Goal: Complete application form: Complete application form

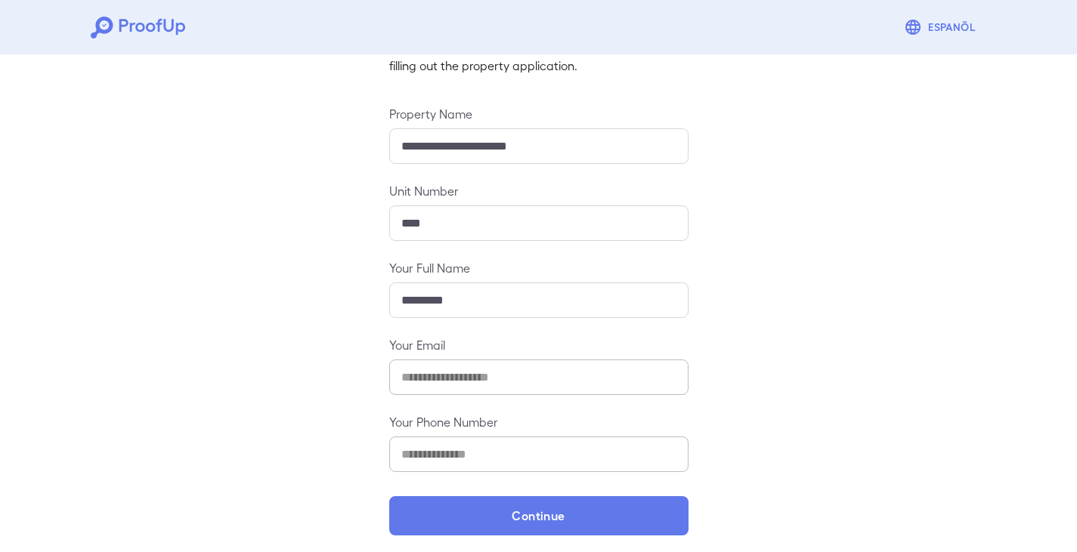
scroll to position [132, 0]
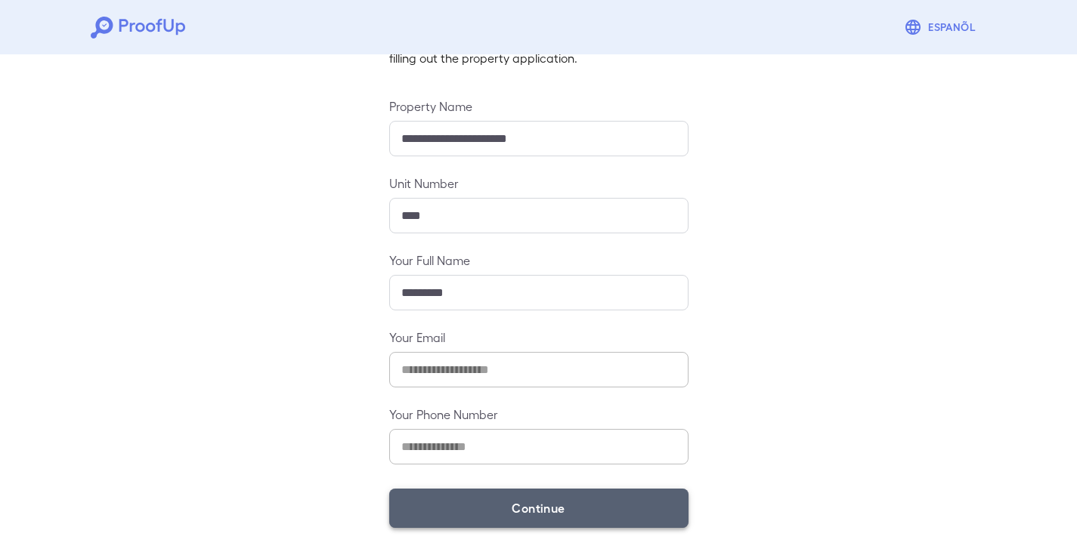
click at [645, 512] on button "Continue" at bounding box center [538, 508] width 299 height 39
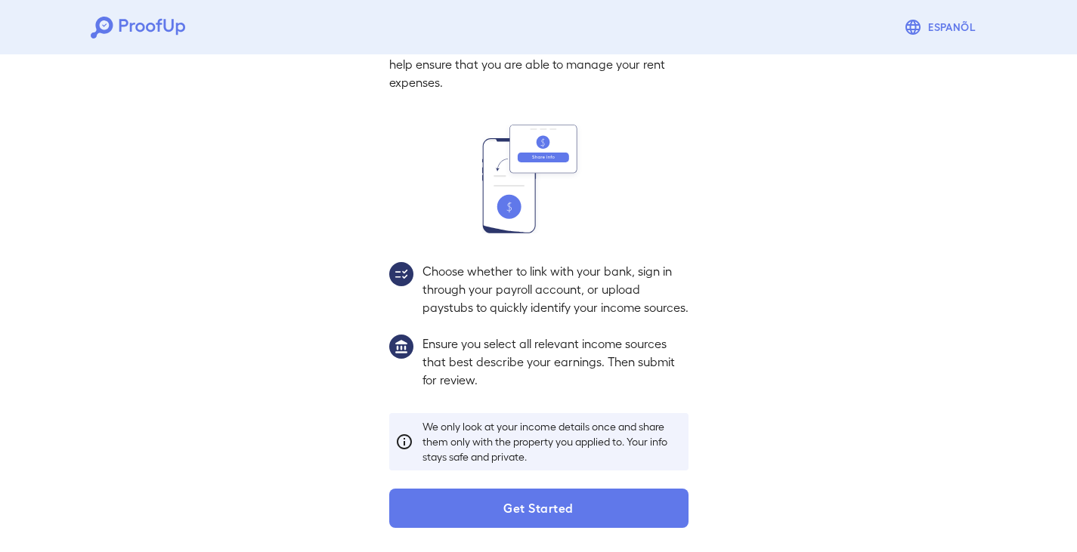
scroll to position [111, 0]
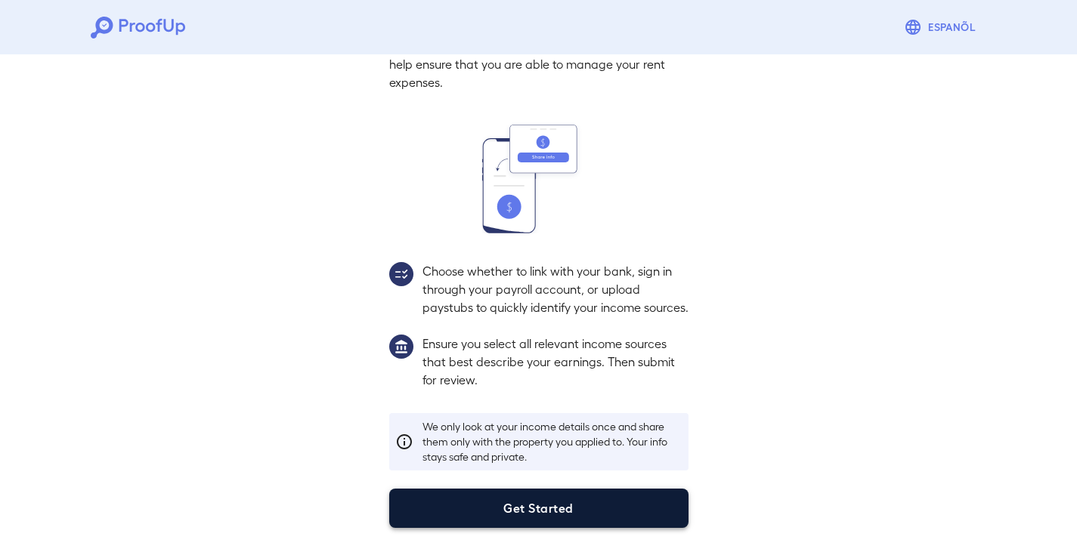
click at [577, 508] on button "Get Started" at bounding box center [538, 508] width 299 height 39
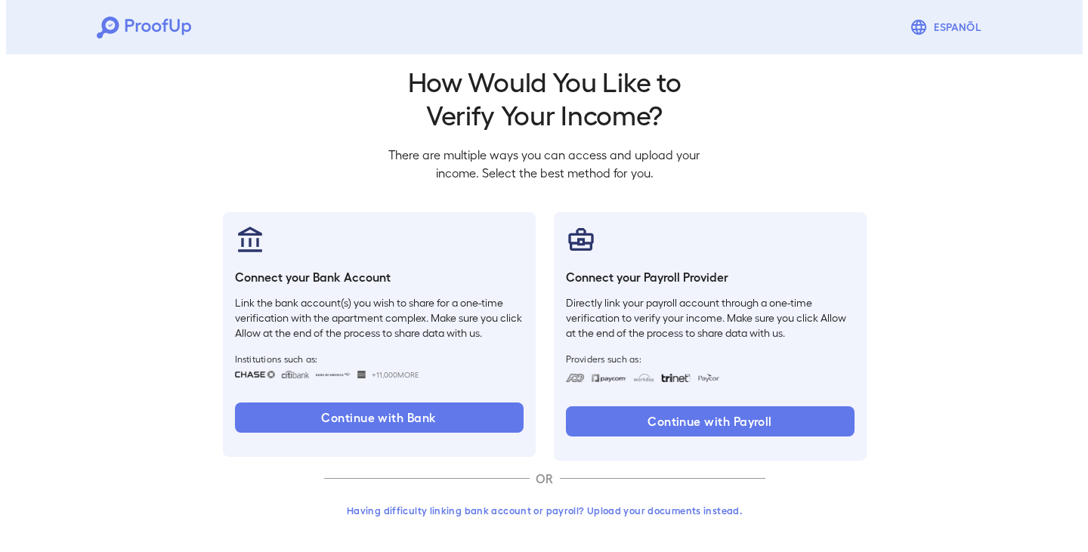
scroll to position [25, 0]
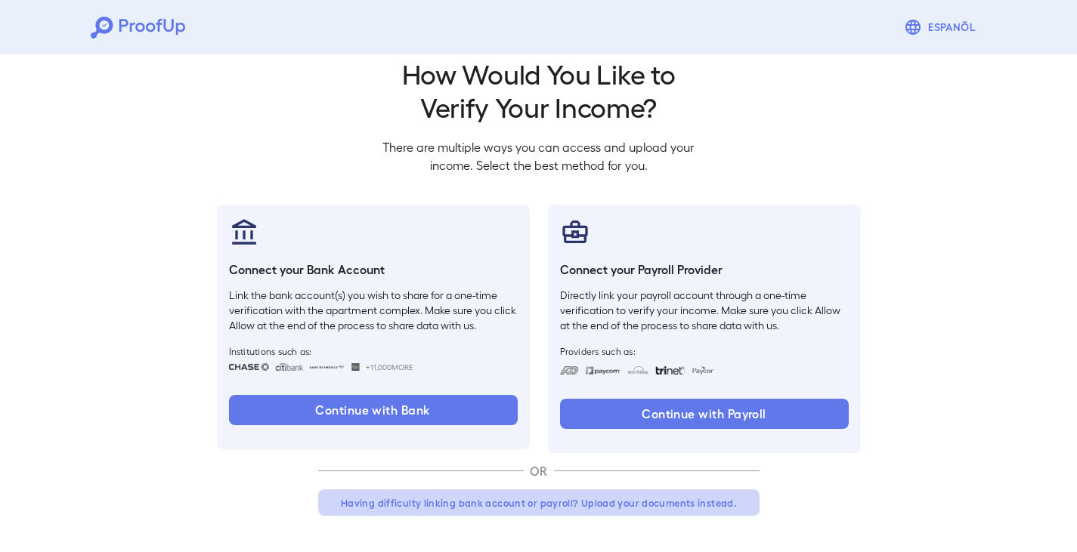
click at [628, 502] on button "Having difficulty linking bank account or payroll? Upload your documents instea…" at bounding box center [538, 503] width 441 height 27
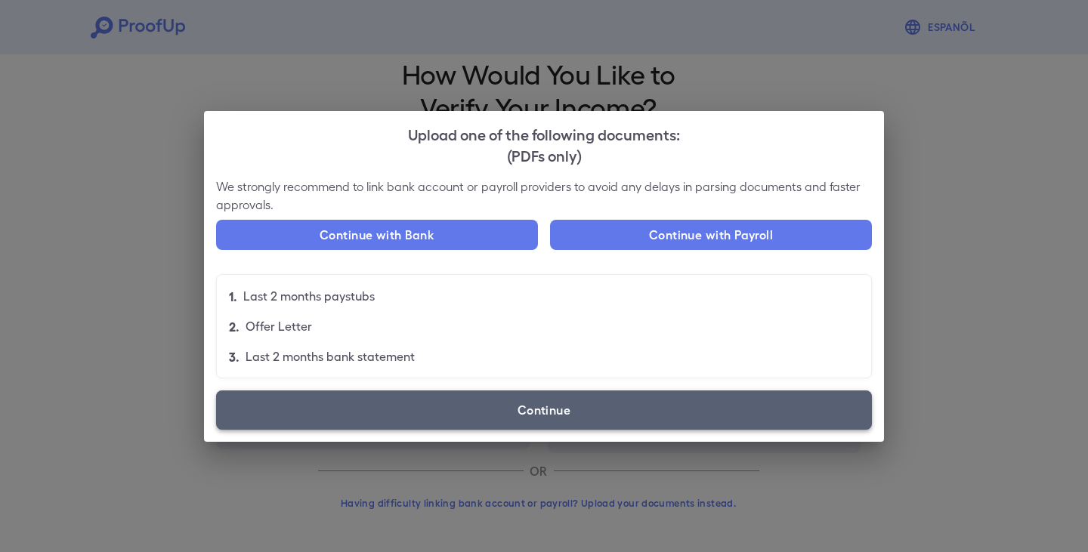
click at [606, 418] on label "Continue" at bounding box center [544, 410] width 656 height 39
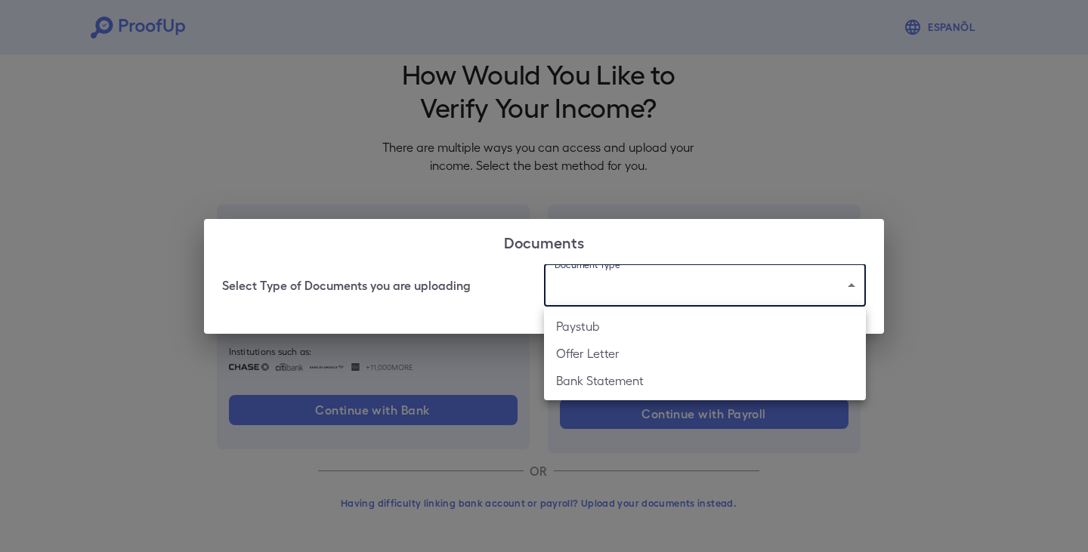
click at [851, 286] on body "Espanõl Go back How Would You Like to Verify Your Income? There are multiple wa…" at bounding box center [544, 263] width 1088 height 577
click at [592, 327] on li "Paystub" at bounding box center [705, 326] width 322 height 27
type input "*******"
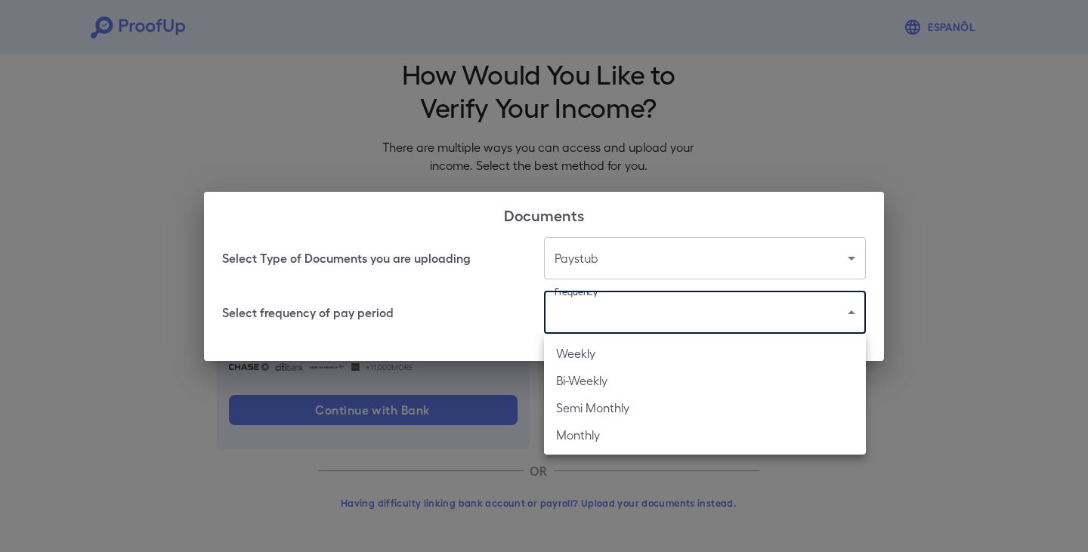
click at [854, 313] on body "Espanõl Go back How Would You Like to Verify Your Income? There are multiple wa…" at bounding box center [544, 263] width 1088 height 577
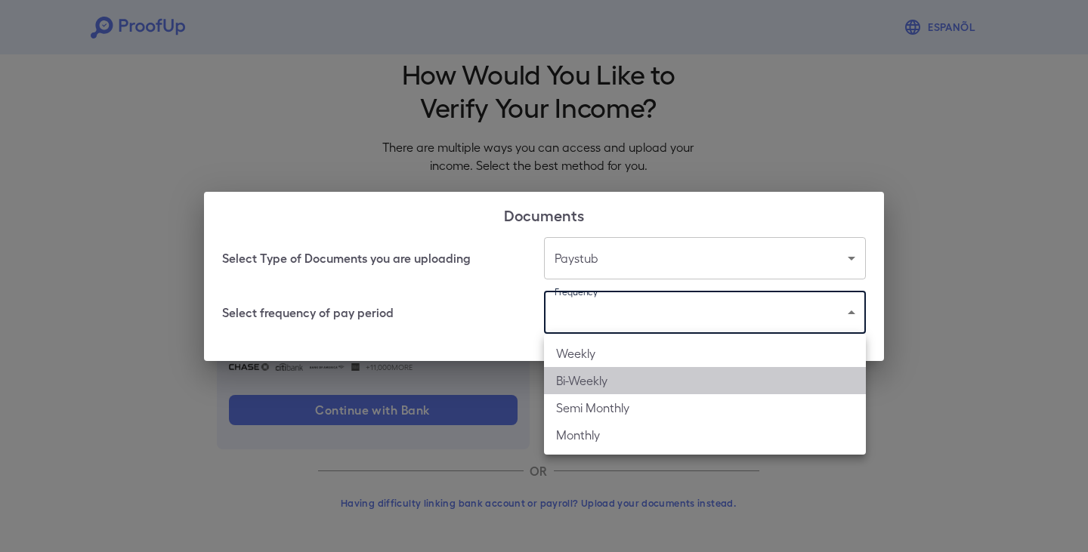
click at [595, 384] on li "Bi-Weekly" at bounding box center [705, 380] width 322 height 27
type input "*********"
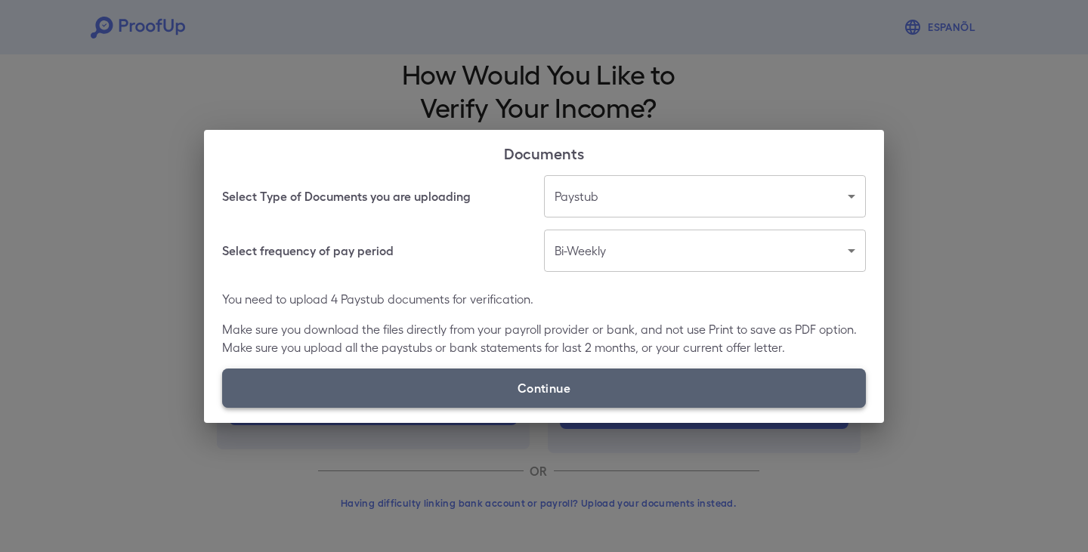
click at [623, 390] on label "Continue" at bounding box center [544, 388] width 644 height 39
click at [223, 407] on input "Continue" at bounding box center [222, 407] width 1 height 1
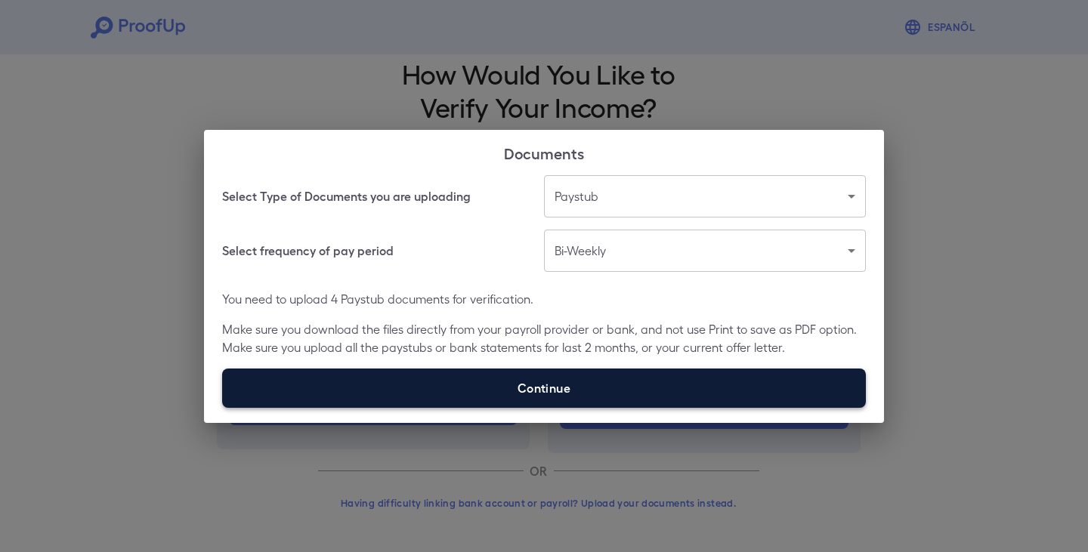
type input "**********"
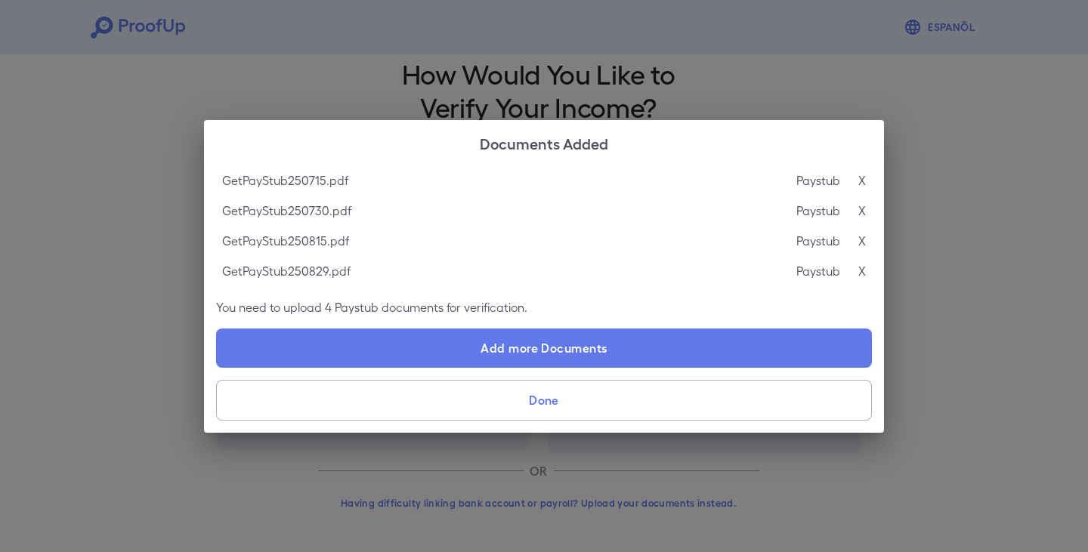
click at [560, 400] on button "Done" at bounding box center [544, 400] width 656 height 41
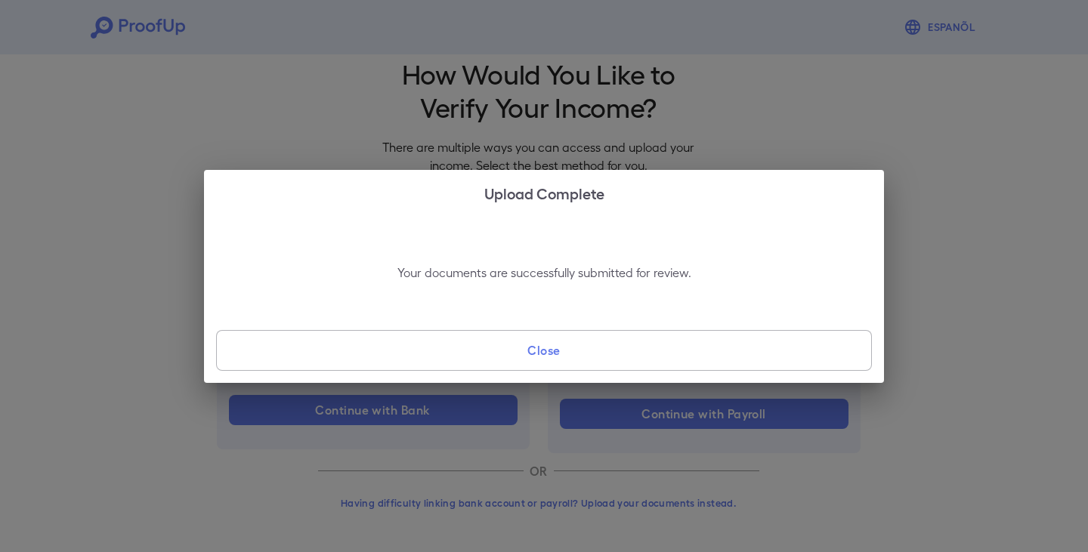
click at [548, 350] on button "Close" at bounding box center [544, 350] width 656 height 41
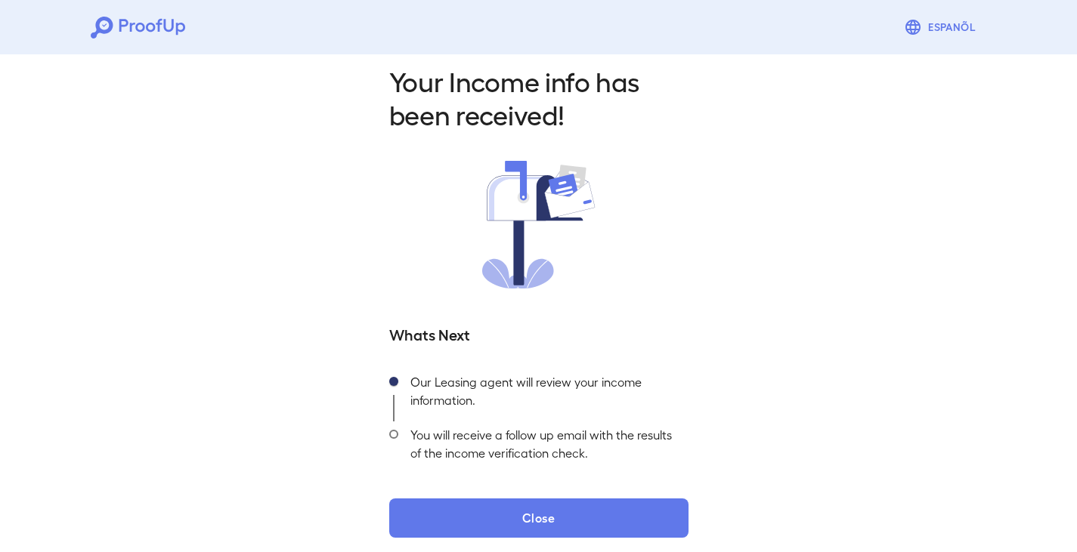
scroll to position [27, 0]
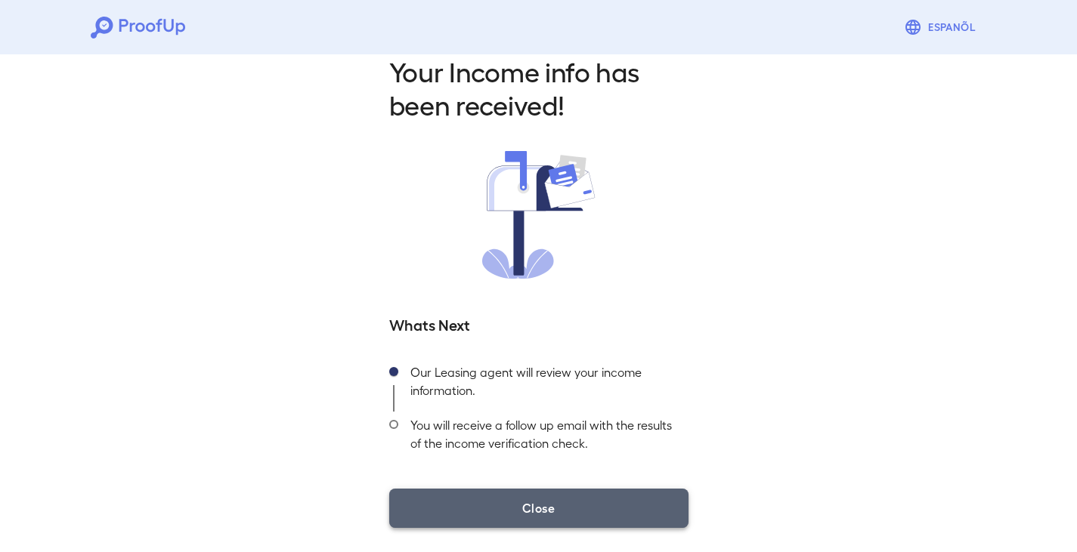
click at [530, 509] on button "Close" at bounding box center [538, 508] width 299 height 39
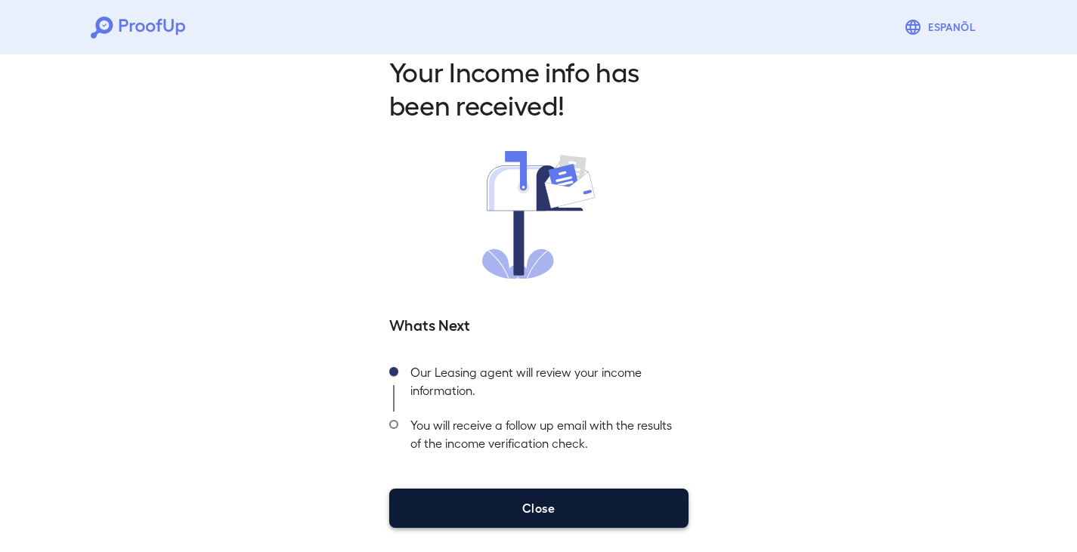
click at [553, 511] on button "Close" at bounding box center [538, 508] width 299 height 39
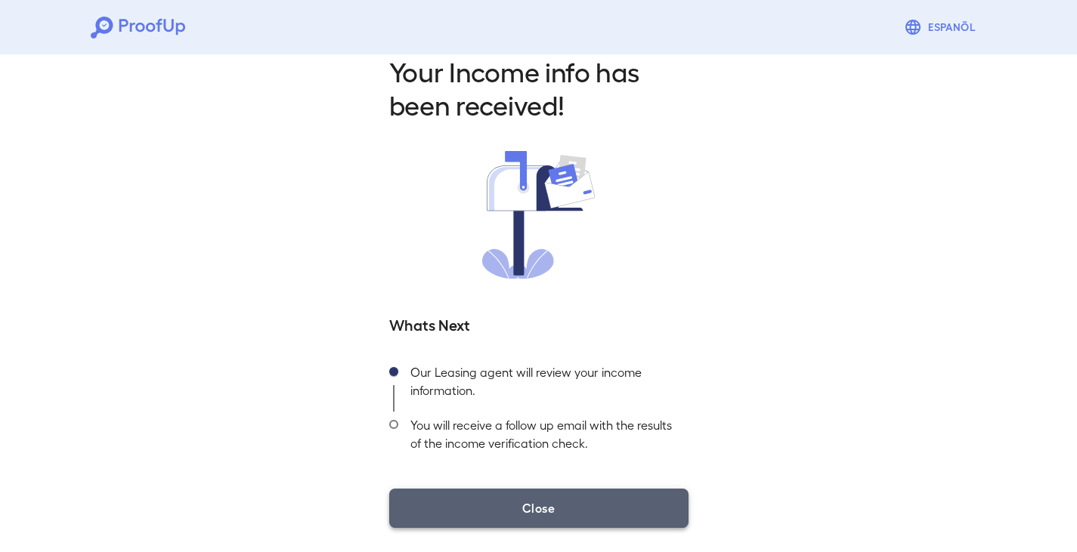
click at [650, 497] on button "Close" at bounding box center [538, 508] width 299 height 39
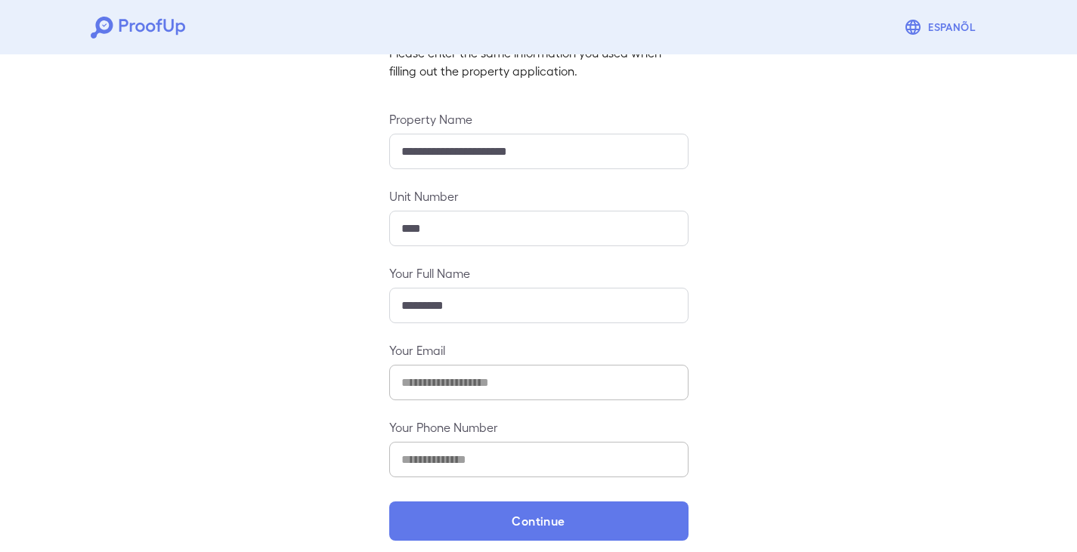
scroll to position [132, 0]
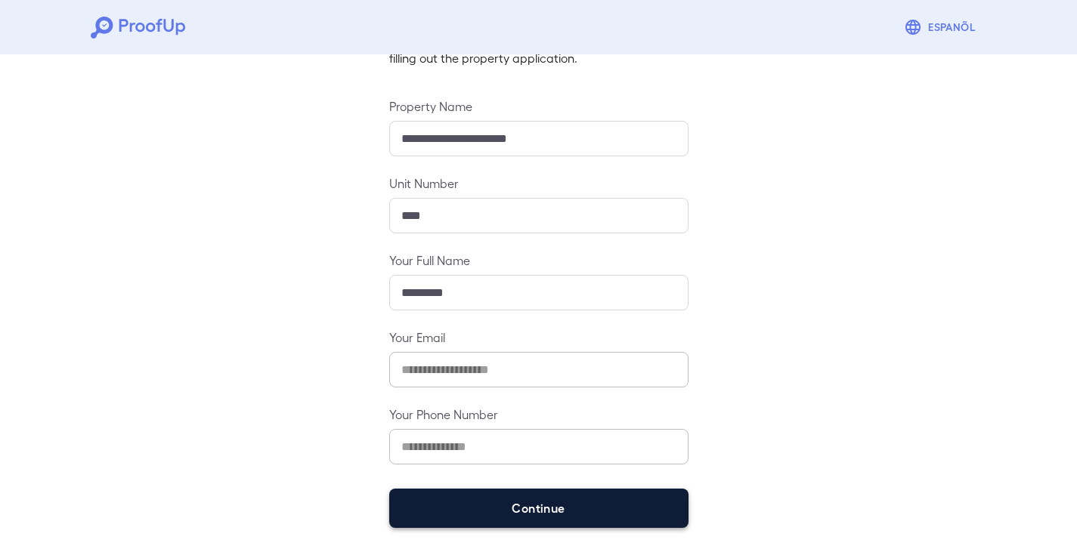
click at [634, 502] on button "Continue" at bounding box center [538, 508] width 299 height 39
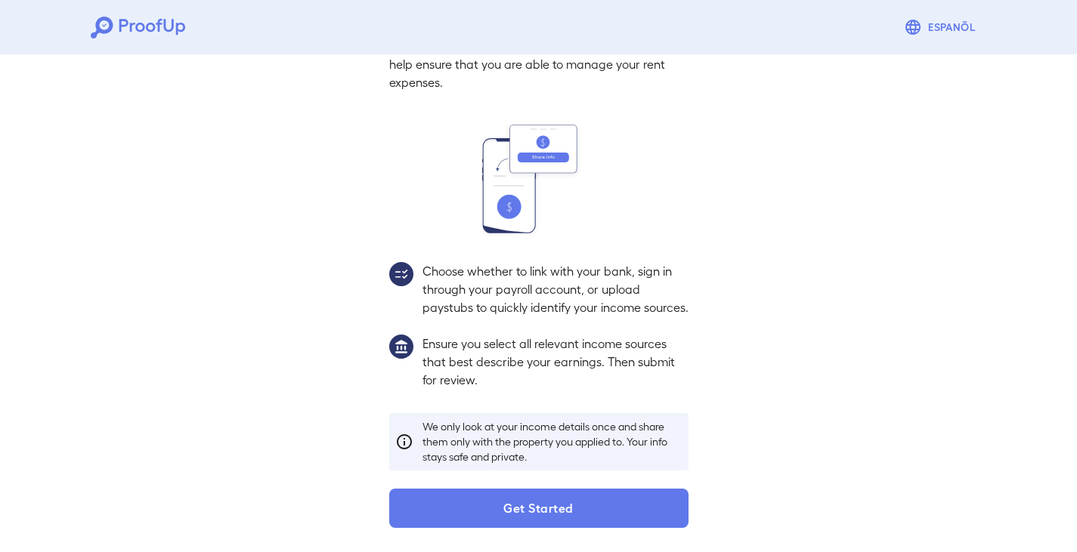
scroll to position [111, 0]
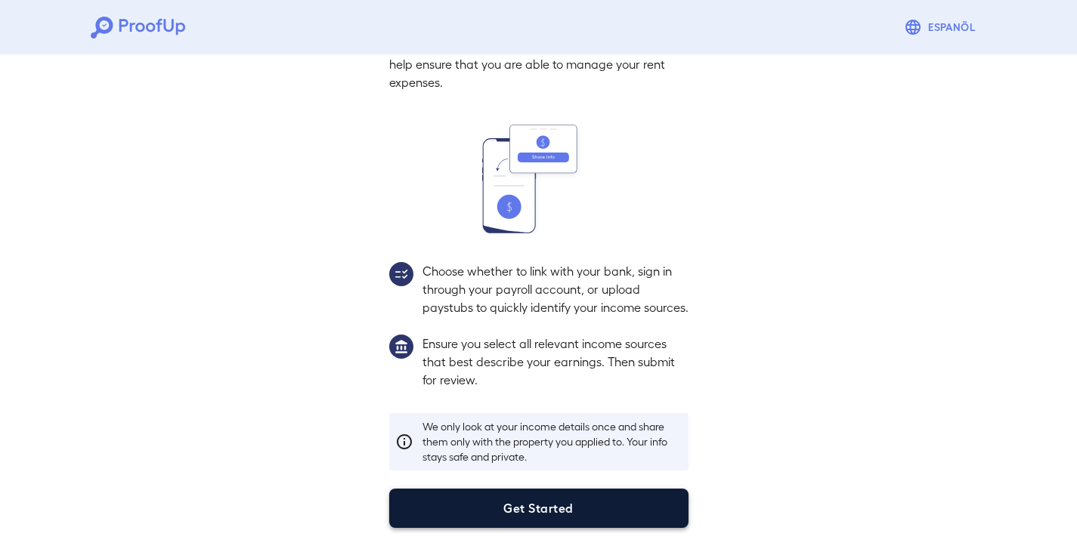
click at [552, 510] on button "Get Started" at bounding box center [538, 508] width 299 height 39
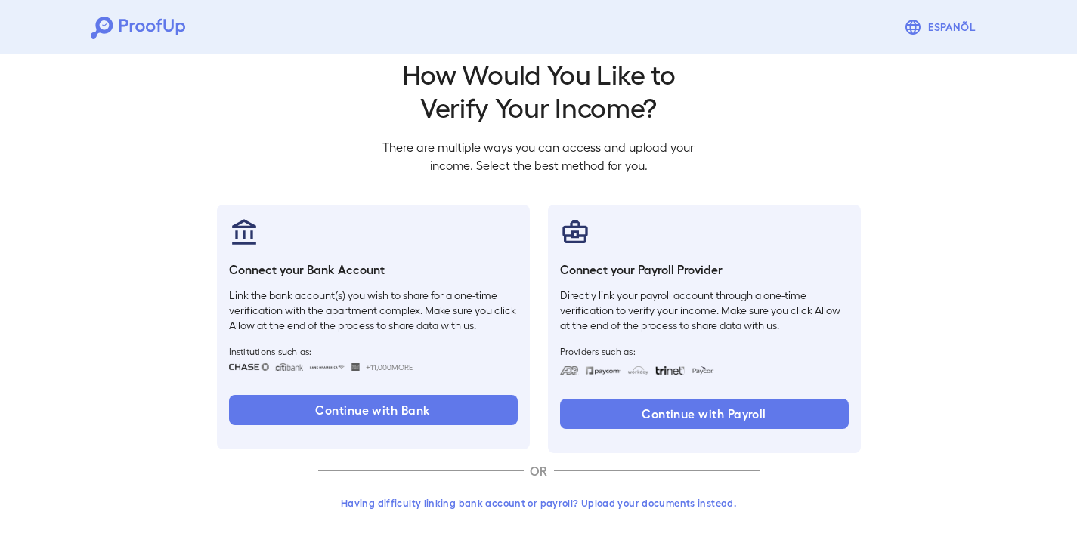
scroll to position [25, 0]
click at [604, 502] on button "Having difficulty linking bank account or payroll? Upload your documents instea…" at bounding box center [538, 503] width 441 height 27
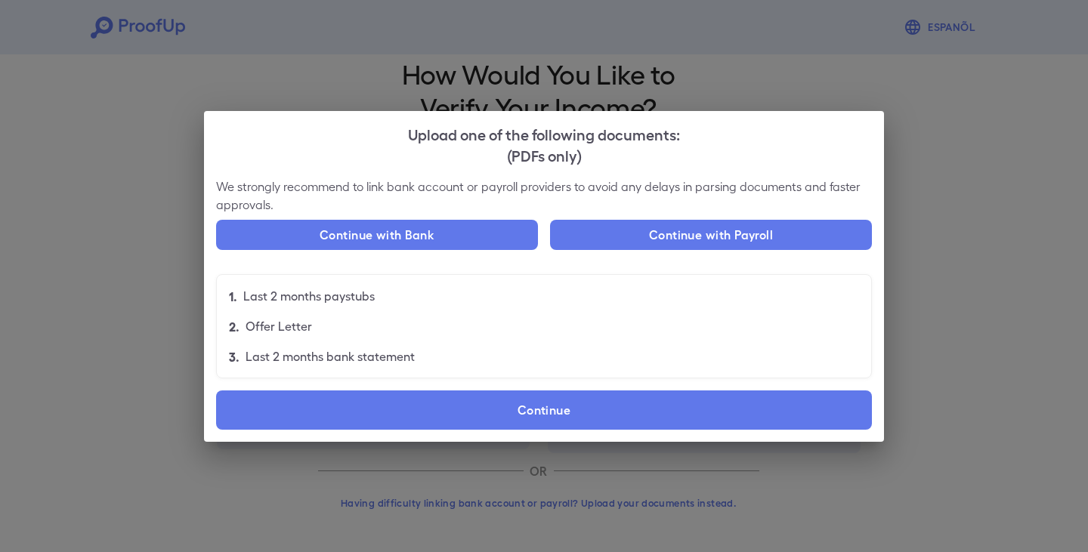
click at [121, 496] on div "Upload one of the following documents: (PDFs only) We strongly recommend to lin…" at bounding box center [544, 276] width 1088 height 552
